Goal: Task Accomplishment & Management: Use online tool/utility

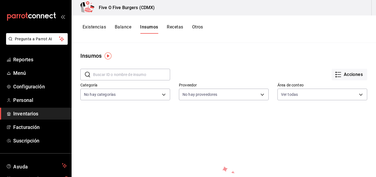
click at [106, 55] on img "button" at bounding box center [108, 55] width 7 height 7
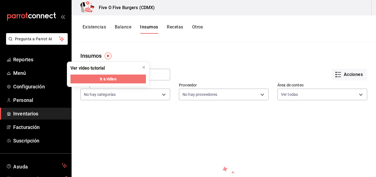
click at [107, 75] on div "Ver video tutorial Ir a video" at bounding box center [108, 74] width 82 height 25
click at [107, 77] on span "Ir a video" at bounding box center [108, 79] width 16 height 6
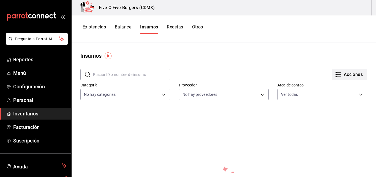
click at [336, 74] on icon "button" at bounding box center [338, 74] width 7 height 7
click at [328, 78] on li "Exportar lista de insumos" at bounding box center [334, 81] width 58 height 13
click at [161, 95] on div at bounding box center [188, 88] width 376 height 177
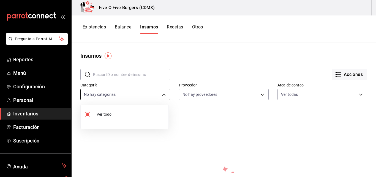
click at [163, 94] on body "Pregunta a Parrot AI Reportes Menú Configuración Personal Inventarios Facturaci…" at bounding box center [188, 86] width 376 height 173
click at [192, 68] on div at bounding box center [188, 88] width 376 height 177
